Goal: Information Seeking & Learning: Find specific page/section

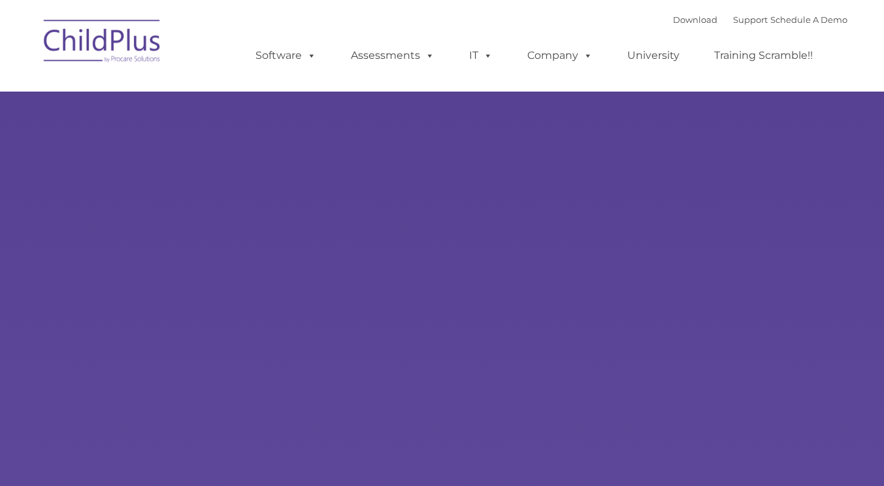
select select "MEDIUM"
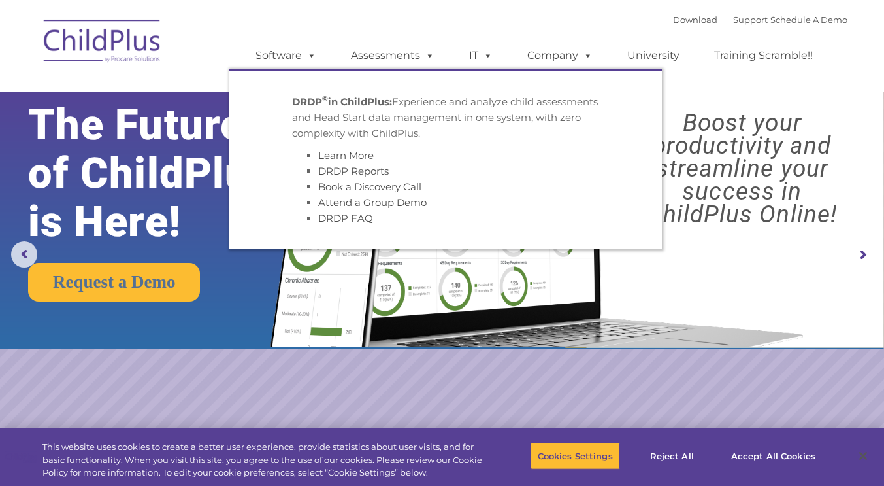
click at [341, 40] on ul "Software ChildPlus: The original and most widely-used Head Start data managemen…" at bounding box center [538, 55] width 618 height 52
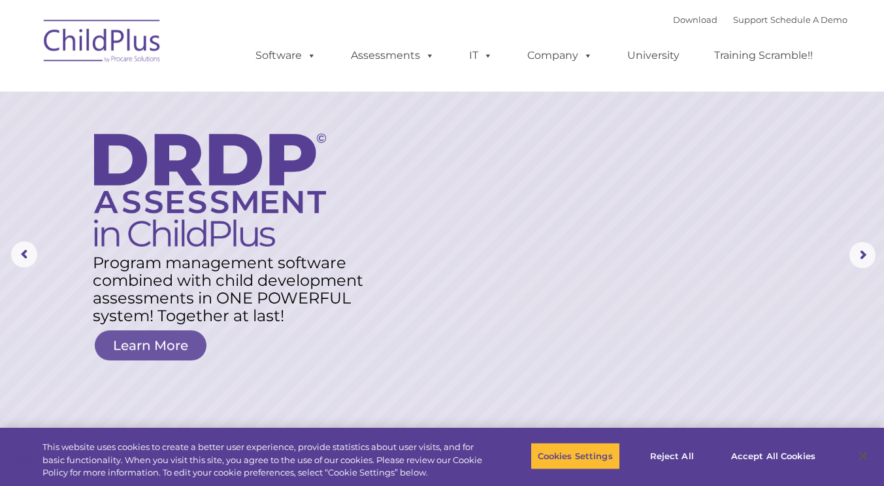
click at [346, 36] on ul "Software ChildPlus: The original and most widely-used Head Start data managemen…" at bounding box center [538, 55] width 618 height 52
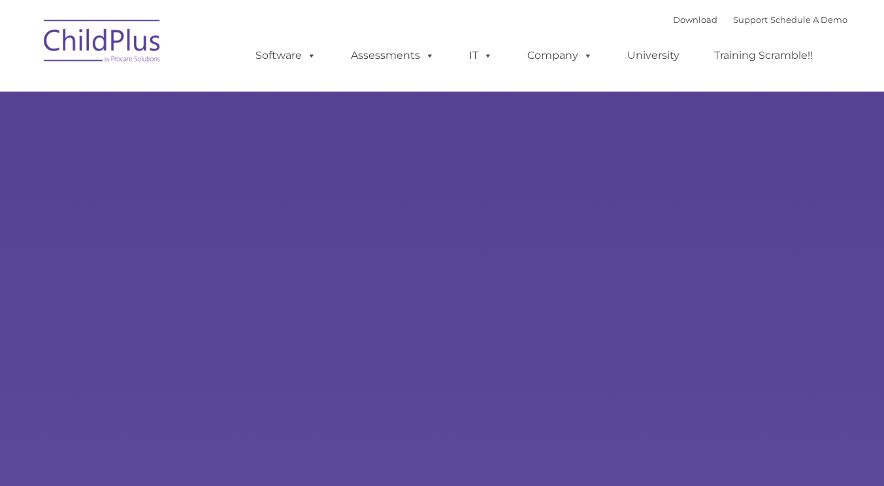
type input ""
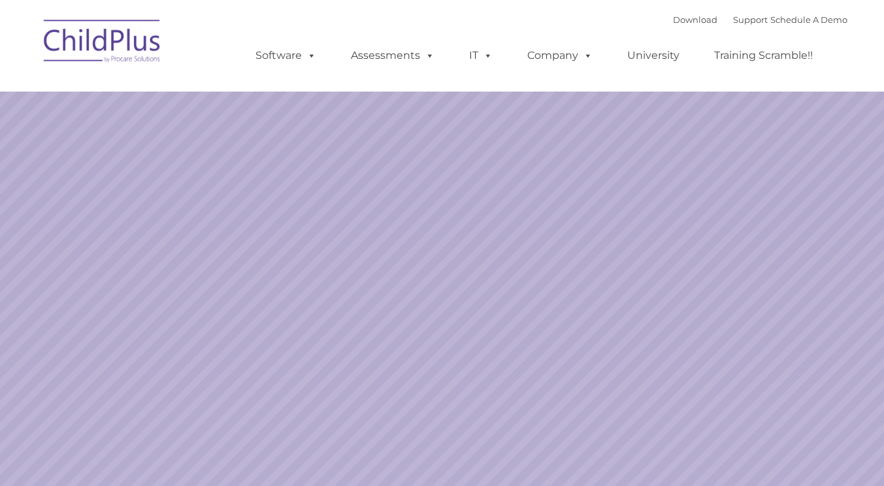
select select "MEDIUM"
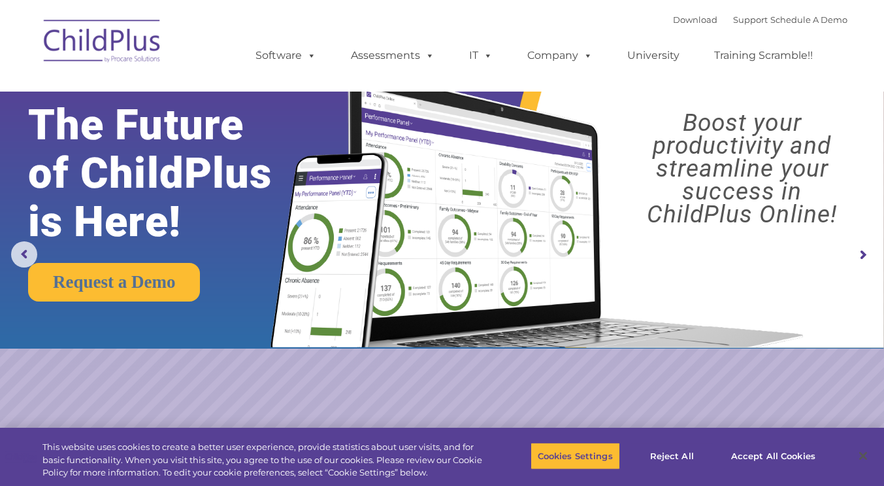
click at [859, 254] on rs-arrow at bounding box center [863, 255] width 26 height 26
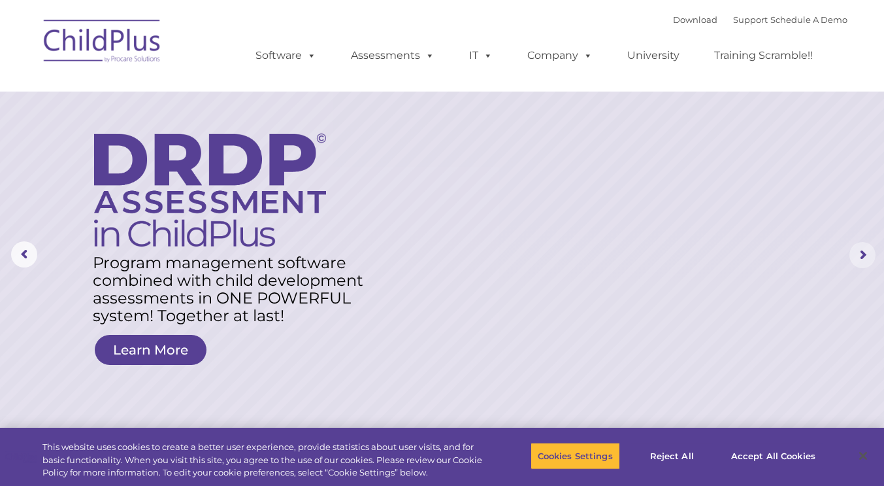
click at [859, 254] on rs-arrow at bounding box center [863, 255] width 26 height 26
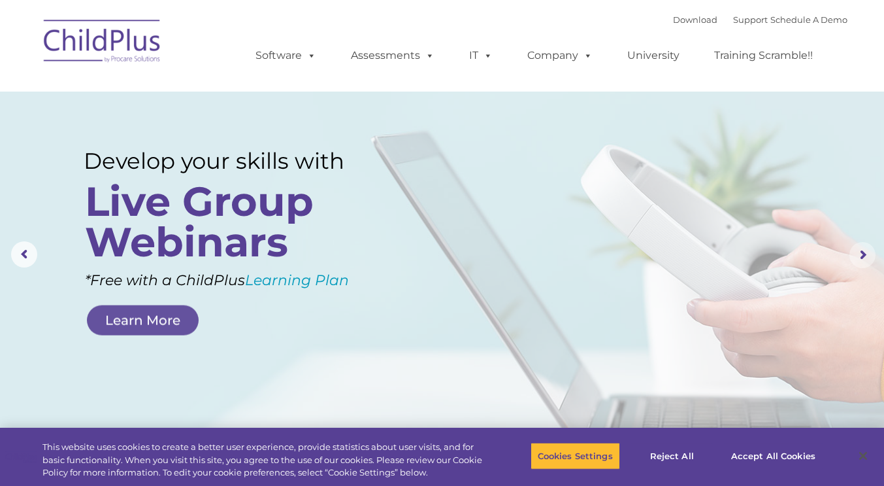
click at [859, 254] on rs-arrow at bounding box center [863, 255] width 26 height 26
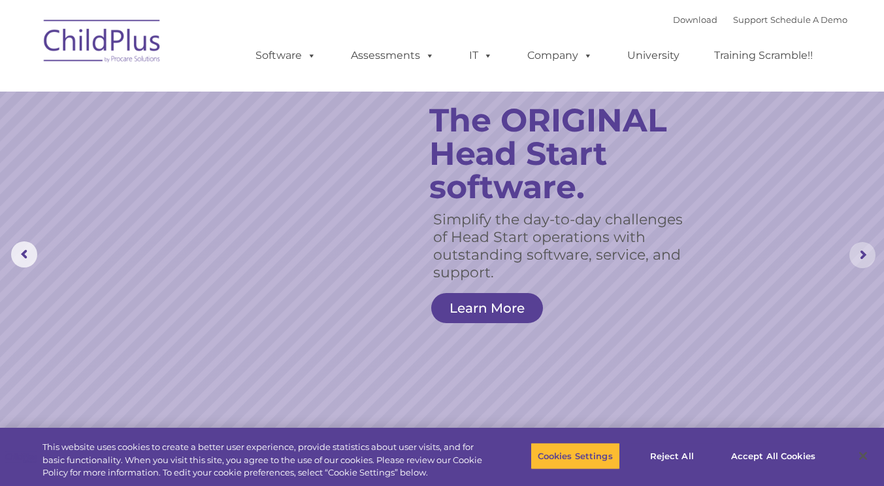
click at [863, 258] on rs-arrow at bounding box center [863, 255] width 26 height 26
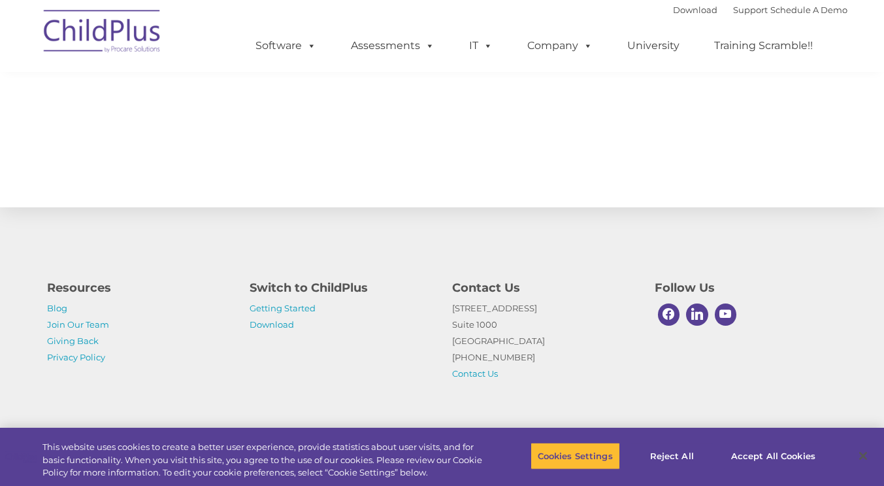
scroll to position [1398, 0]
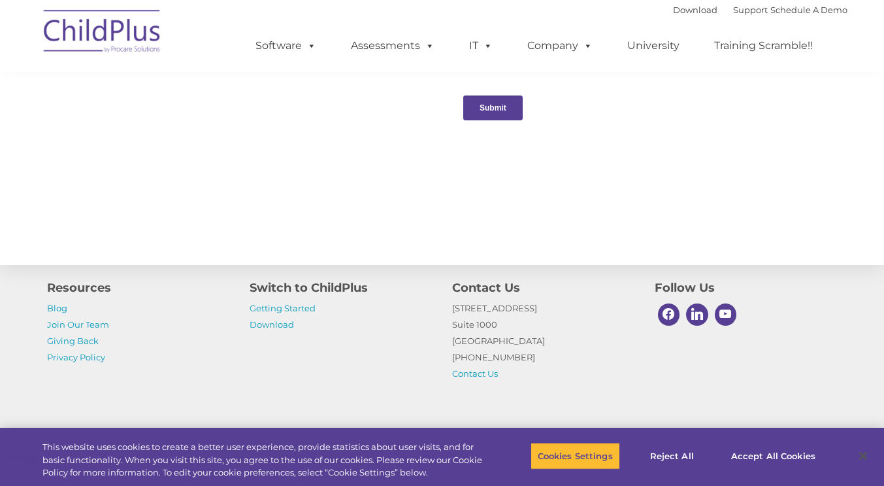
click at [882, 399] on div "Resources Blog Join Our Team Giving Back Privacy Policy Switch to ChildPlus Get…" at bounding box center [442, 320] width 884 height 227
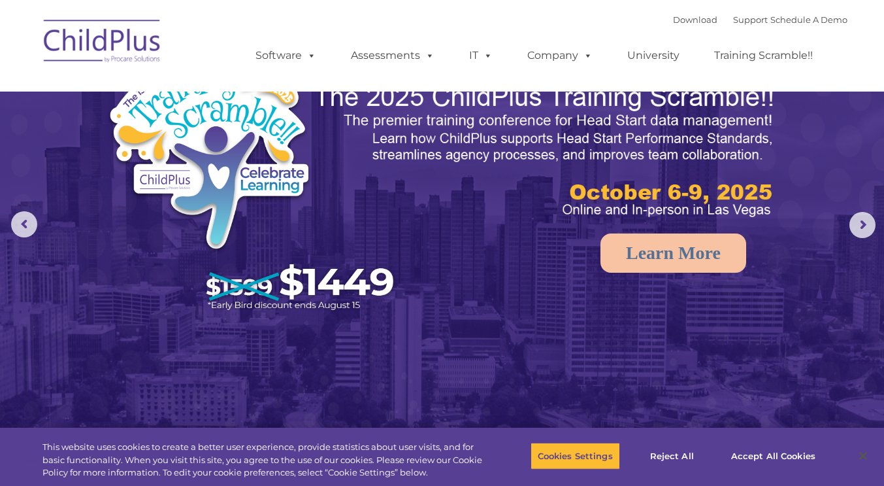
scroll to position [0, 0]
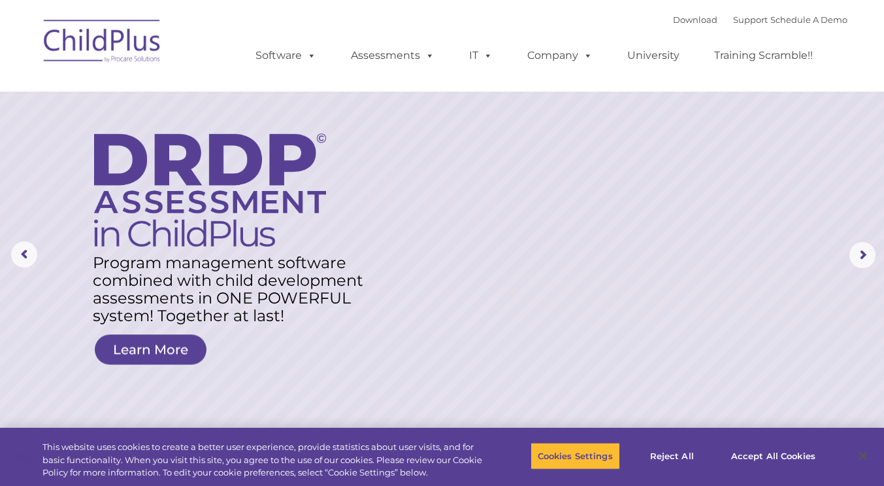
select select "MEDIUM"
click at [733, 20] on link "Support" at bounding box center [750, 19] width 35 height 10
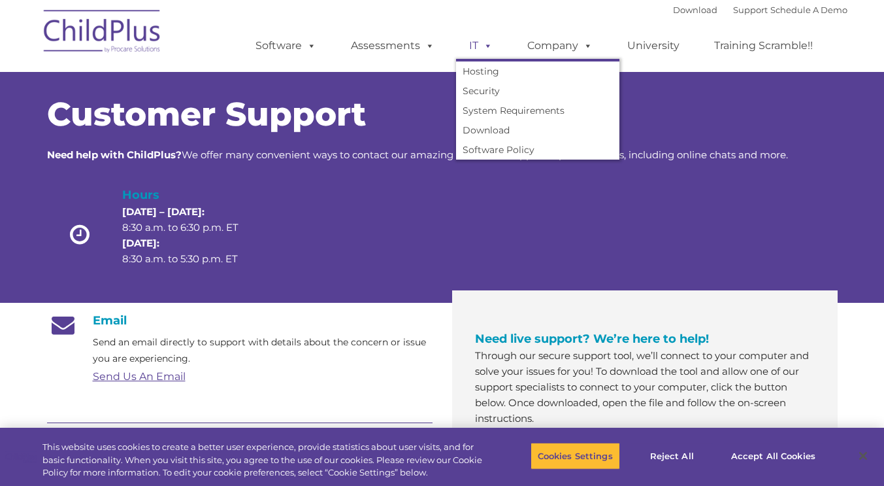
click at [487, 48] on span at bounding box center [485, 45] width 14 height 12
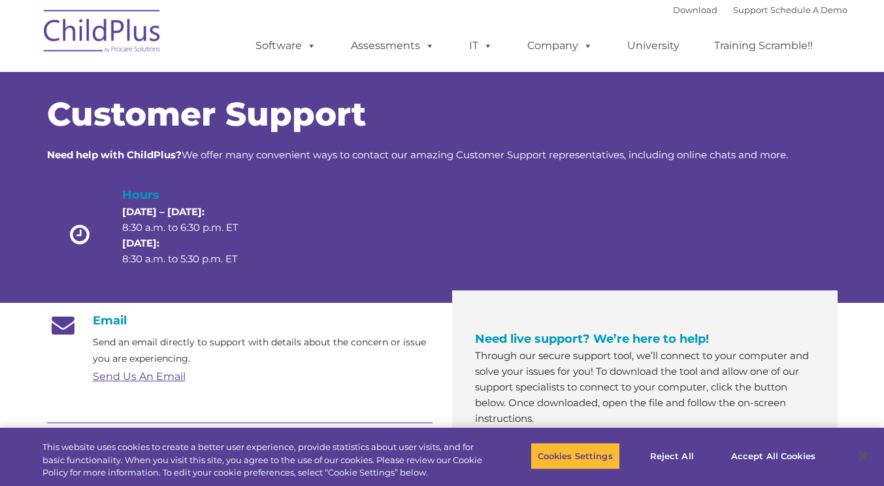
click at [446, 9] on div "Download Support | Schedule A Demo  MENU MENU Software ChildPlus: The original…" at bounding box center [538, 36] width 618 height 72
